Goal: Use online tool/utility: Utilize a website feature to perform a specific function

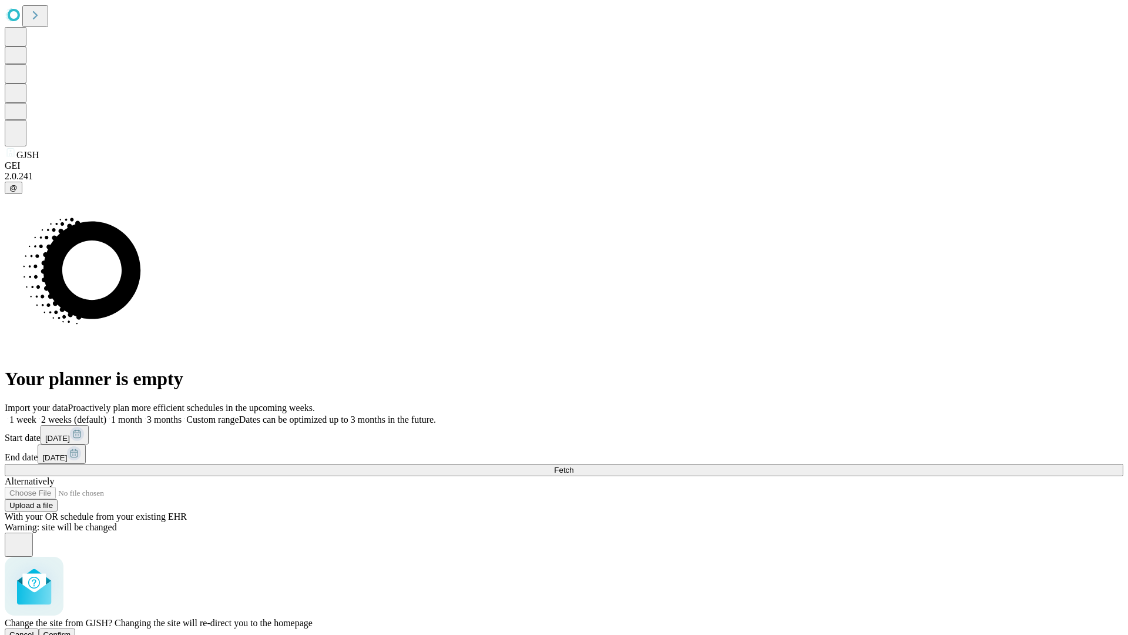
click at [71, 630] on span "Confirm" at bounding box center [57, 634] width 28 height 9
click at [142, 414] on label "1 month" at bounding box center [124, 419] width 36 height 10
click at [574, 466] on span "Fetch" at bounding box center [563, 470] width 19 height 9
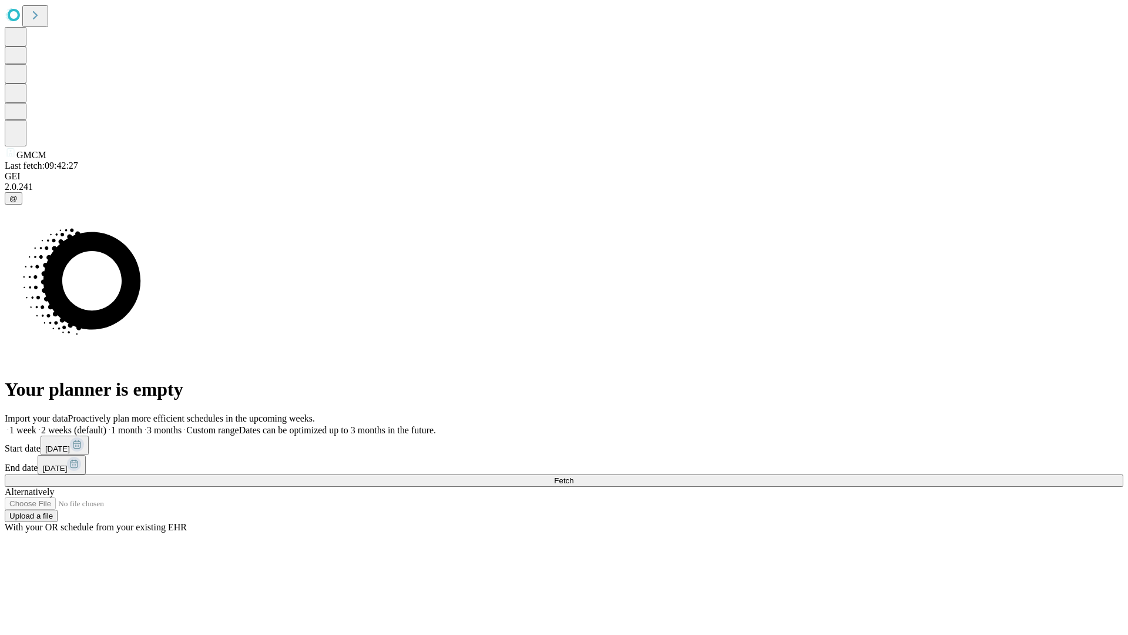
click at [574, 476] on span "Fetch" at bounding box center [563, 480] width 19 height 9
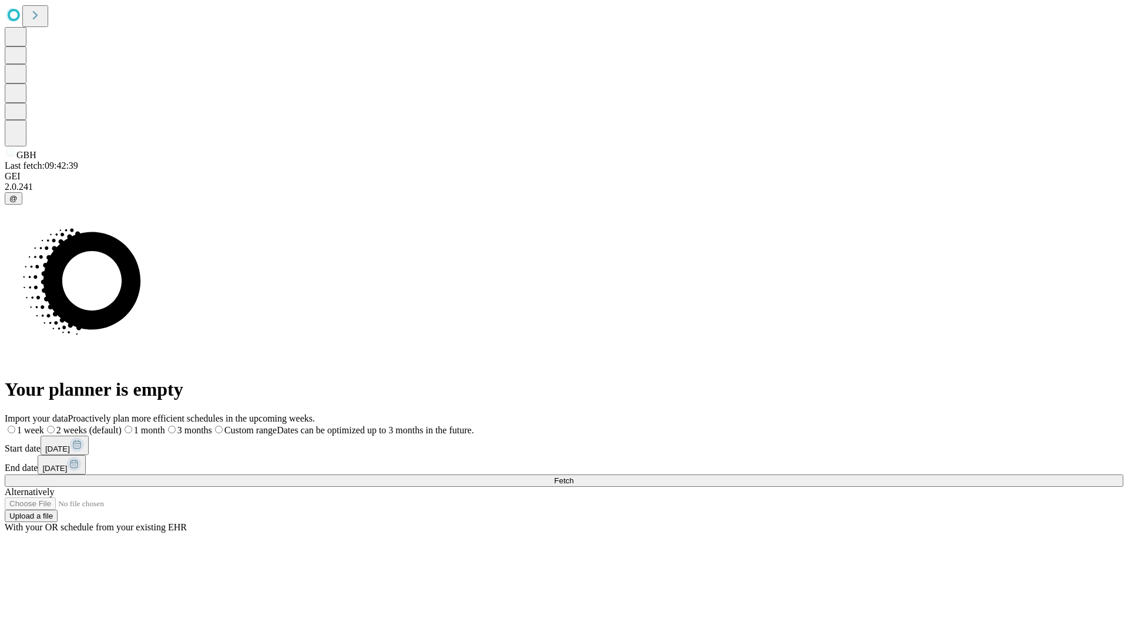
click at [574, 476] on span "Fetch" at bounding box center [563, 480] width 19 height 9
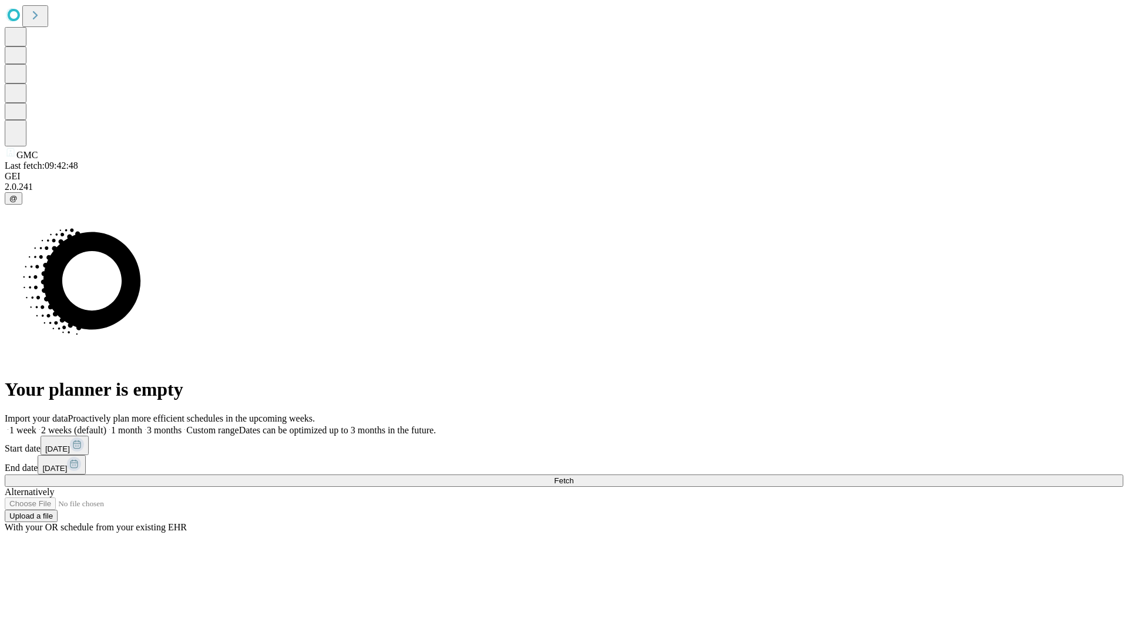
click at [142, 425] on label "1 month" at bounding box center [124, 430] width 36 height 10
click at [574, 476] on span "Fetch" at bounding box center [563, 480] width 19 height 9
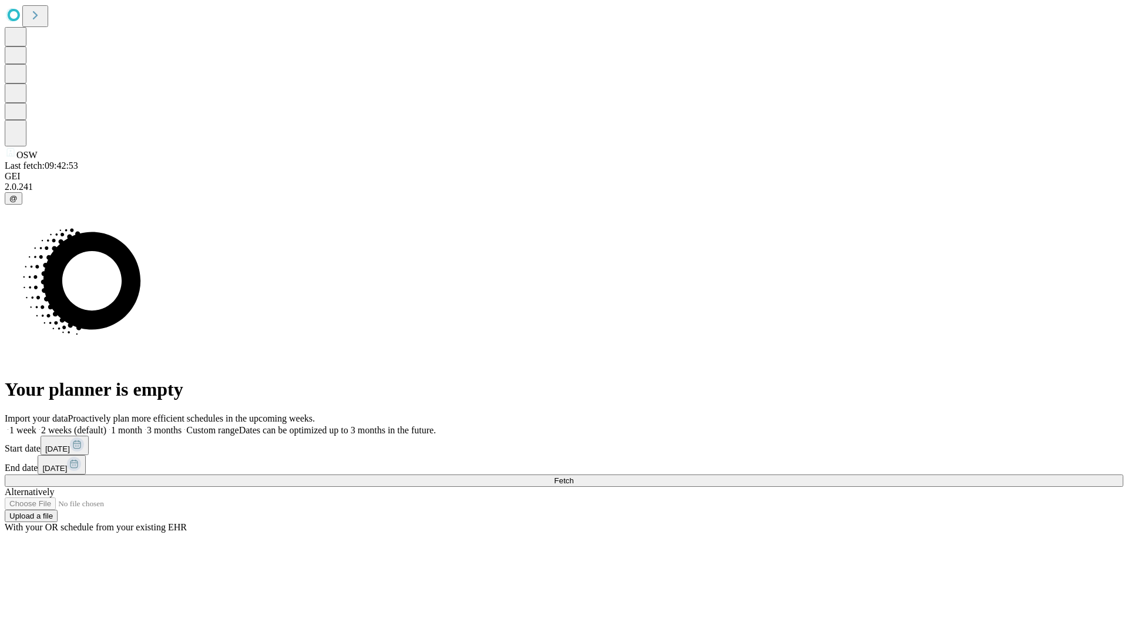
click at [142, 425] on label "1 month" at bounding box center [124, 430] width 36 height 10
click at [574, 476] on span "Fetch" at bounding box center [563, 480] width 19 height 9
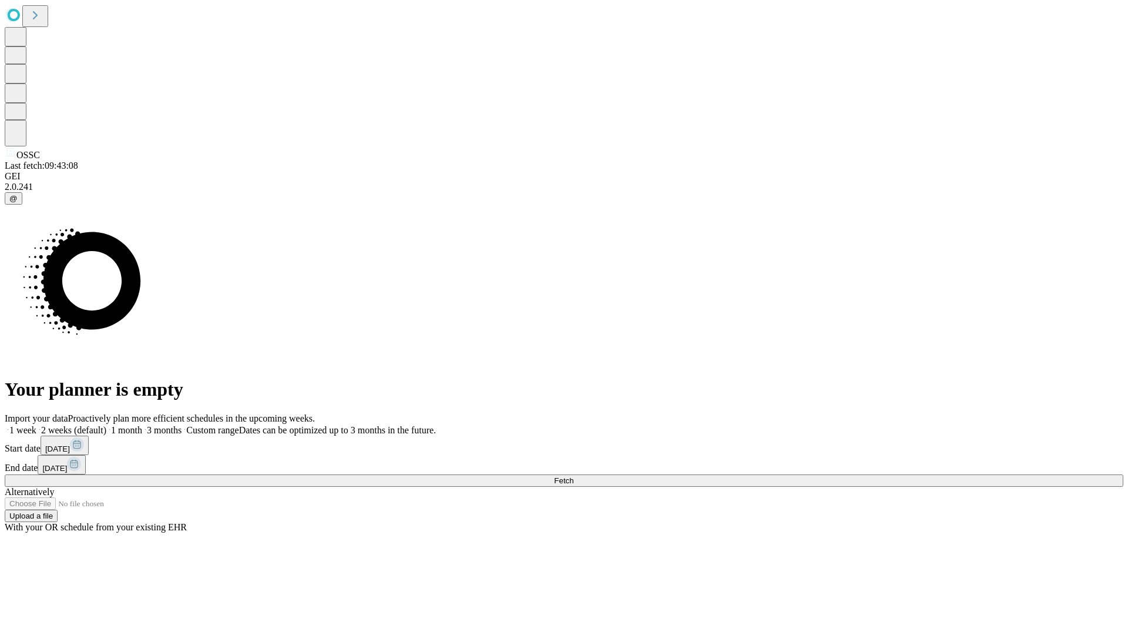
click at [142, 425] on label "1 month" at bounding box center [124, 430] width 36 height 10
click at [574, 476] on span "Fetch" at bounding box center [563, 480] width 19 height 9
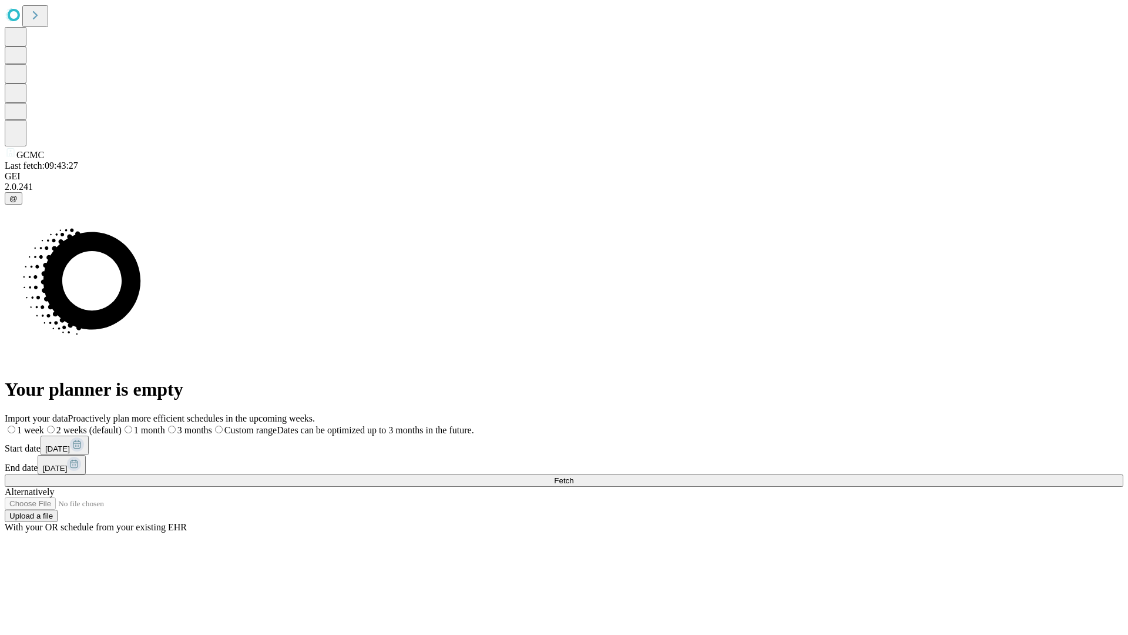
click at [165, 425] on label "1 month" at bounding box center [143, 430] width 43 height 10
click at [574, 476] on span "Fetch" at bounding box center [563, 480] width 19 height 9
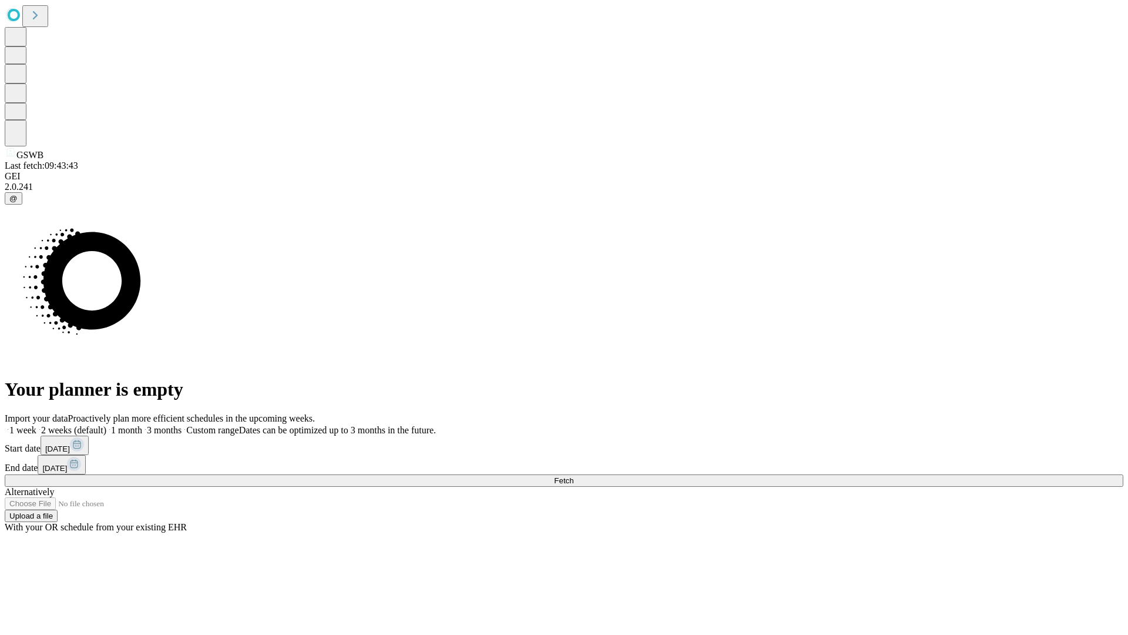
click at [142, 425] on label "1 month" at bounding box center [124, 430] width 36 height 10
click at [574, 476] on span "Fetch" at bounding box center [563, 480] width 19 height 9
